Goal: Information Seeking & Learning: Learn about a topic

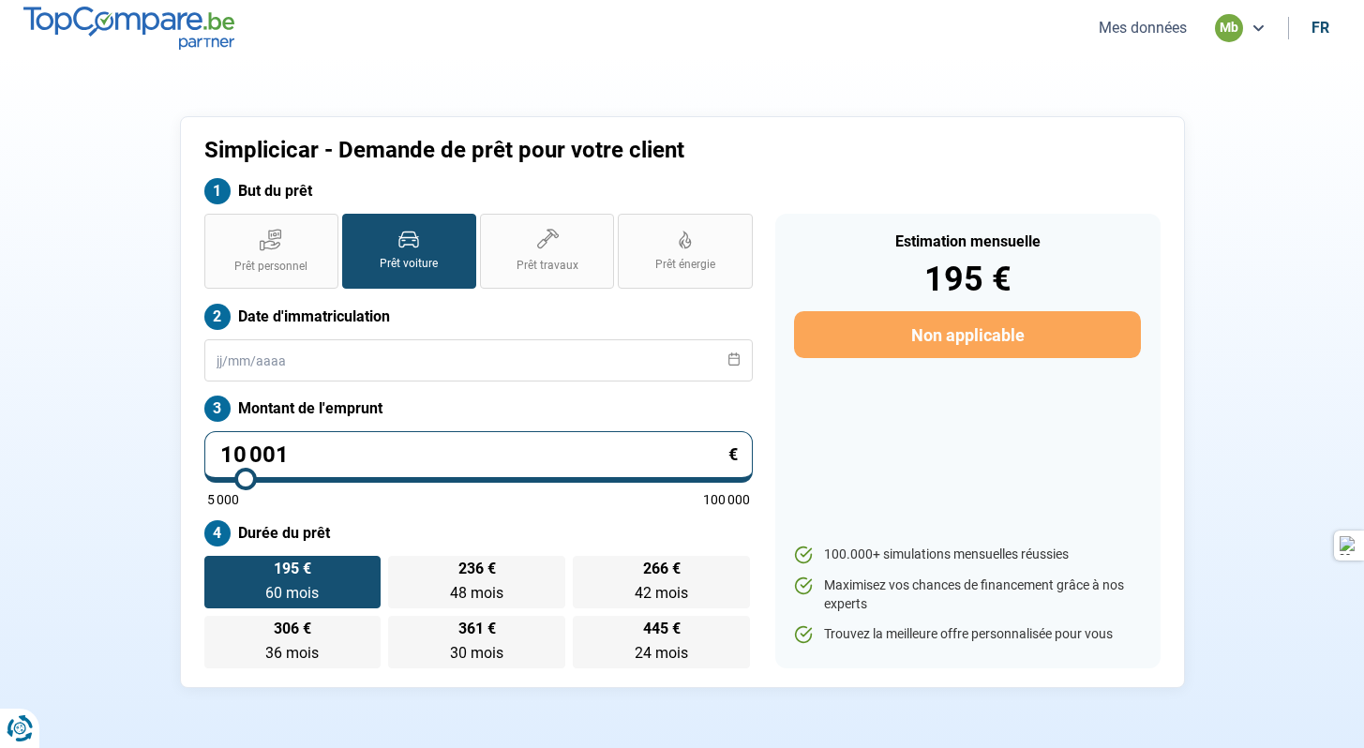
click at [397, 454] on input "10 001" at bounding box center [478, 457] width 548 height 52
type input "1 000"
type input "5000"
type input "100"
type input "5000"
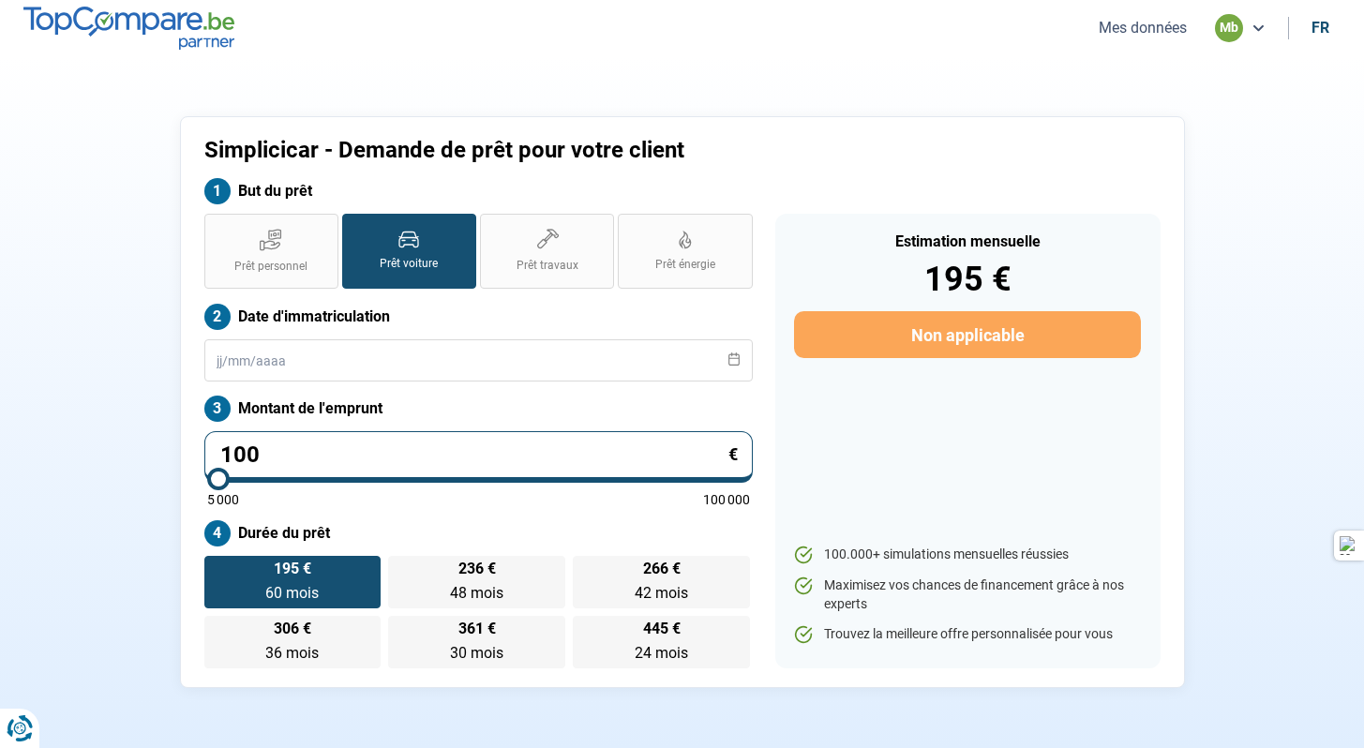
type input "10"
type input "5000"
type input "1"
type input "5000"
type input "13"
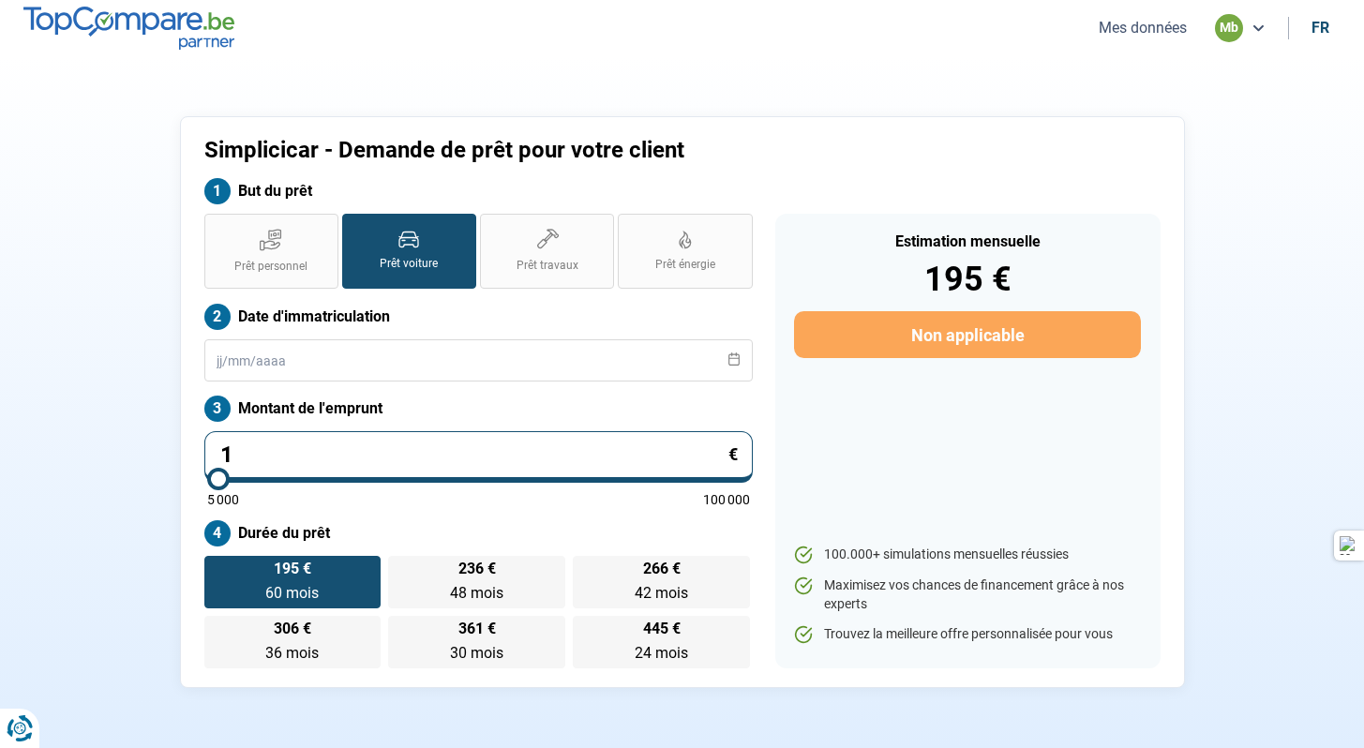
type input "5000"
type input "134"
type input "5000"
type input "1 349"
type input "5000"
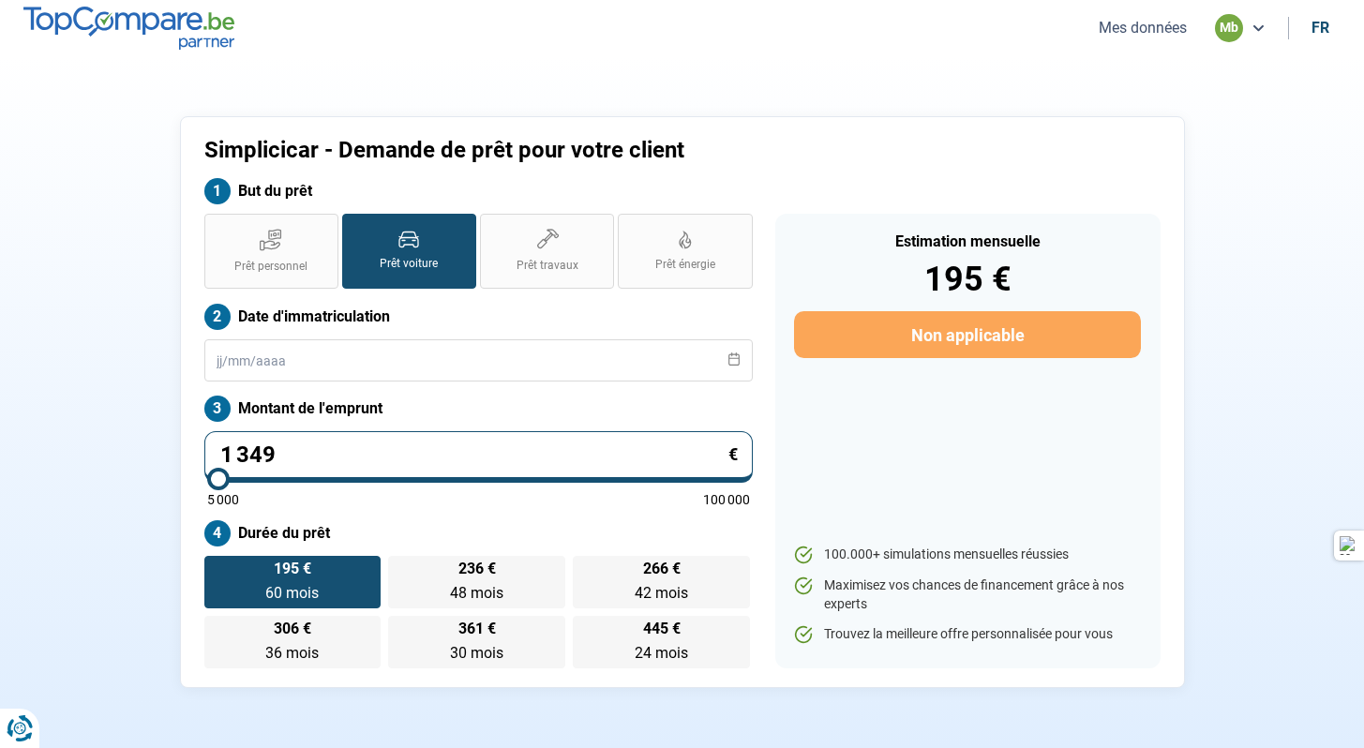
type input "13 499"
type input "13500"
type input "13 499"
type input "13500"
click at [412, 529] on label "Durée du prêt" at bounding box center [478, 533] width 548 height 26
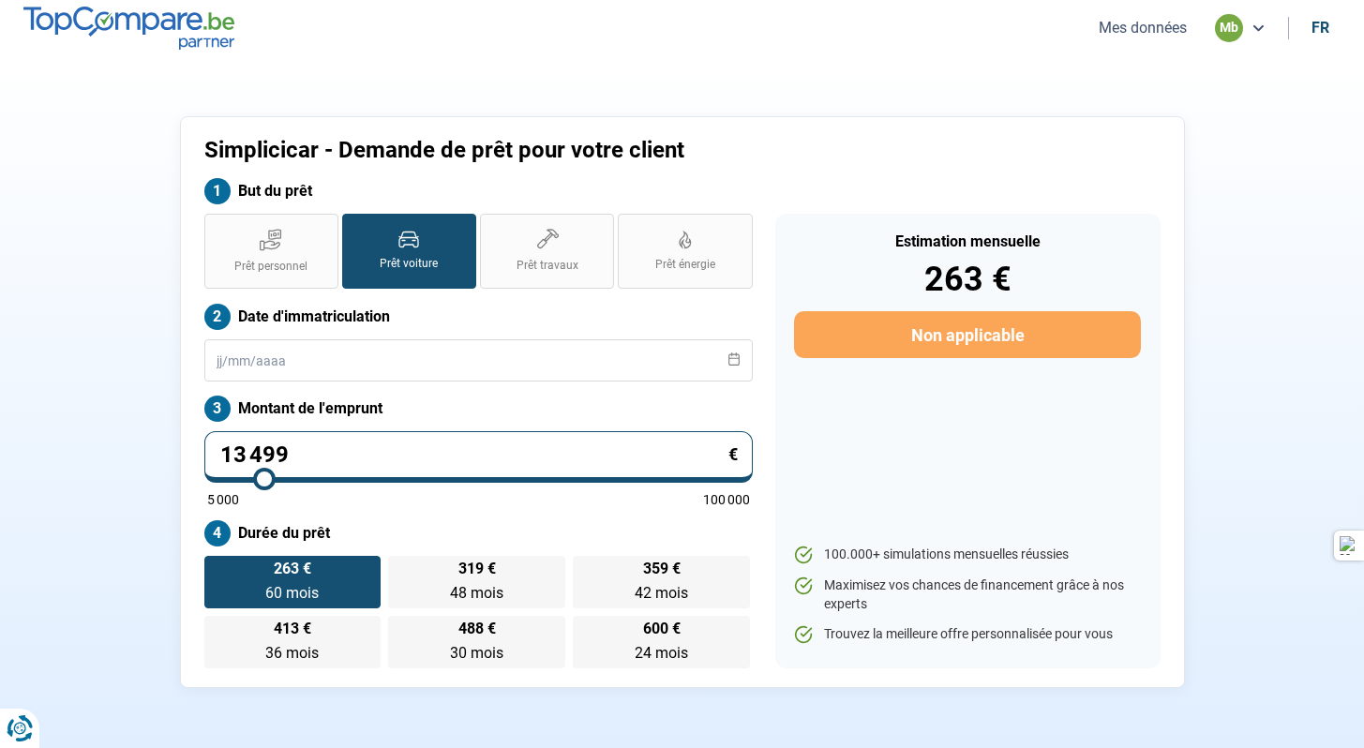
click at [419, 246] on label "Prêt voiture" at bounding box center [409, 251] width 134 height 75
click at [354, 226] on input "Prêt voiture" at bounding box center [348, 220] width 12 height 12
click at [322, 532] on label "Durée du prêt" at bounding box center [478, 533] width 548 height 26
